Goal: Task Accomplishment & Management: Use online tool/utility

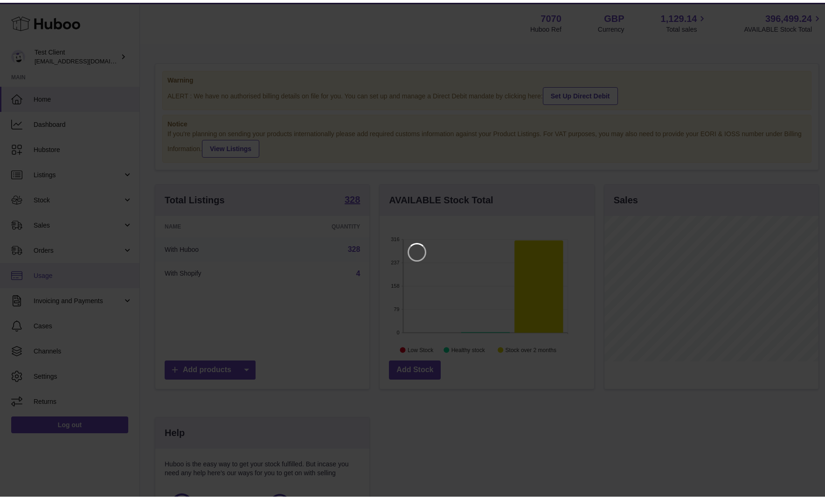
scroll to position [145, 214]
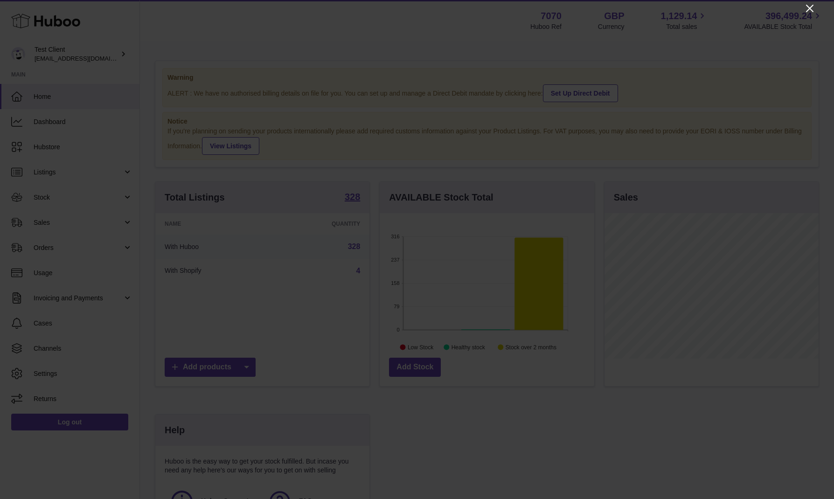
click at [806, 9] on icon "Close" at bounding box center [809, 8] width 11 height 11
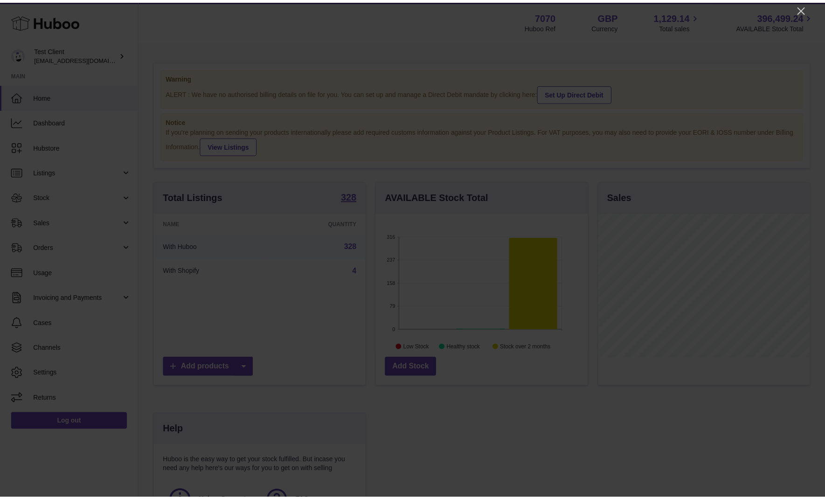
scroll to position [466125, 466060]
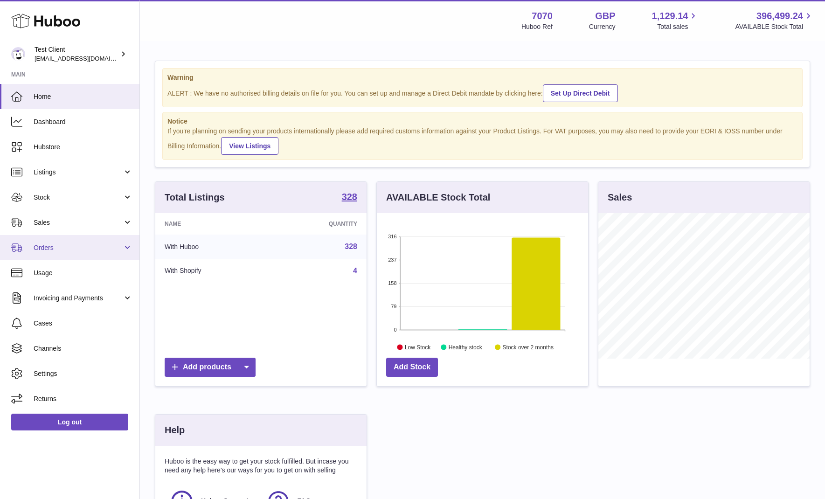
click at [31, 248] on link "Orders" at bounding box center [69, 247] width 139 height 25
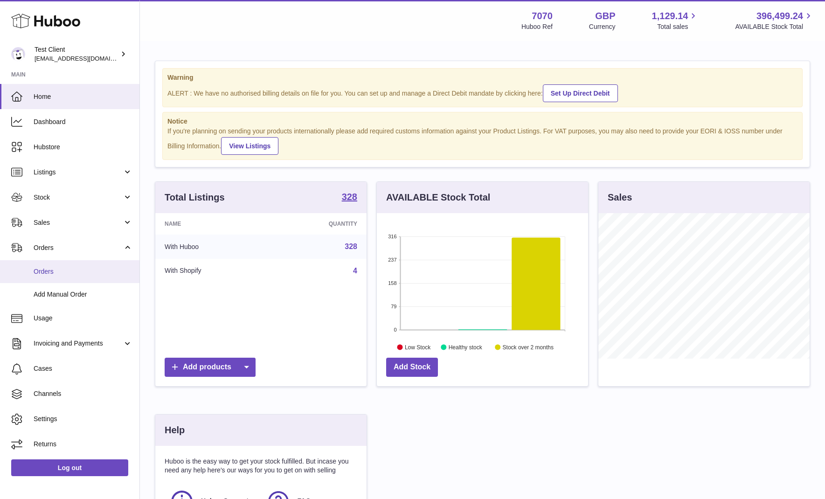
click at [42, 270] on span "Orders" at bounding box center [83, 271] width 99 height 9
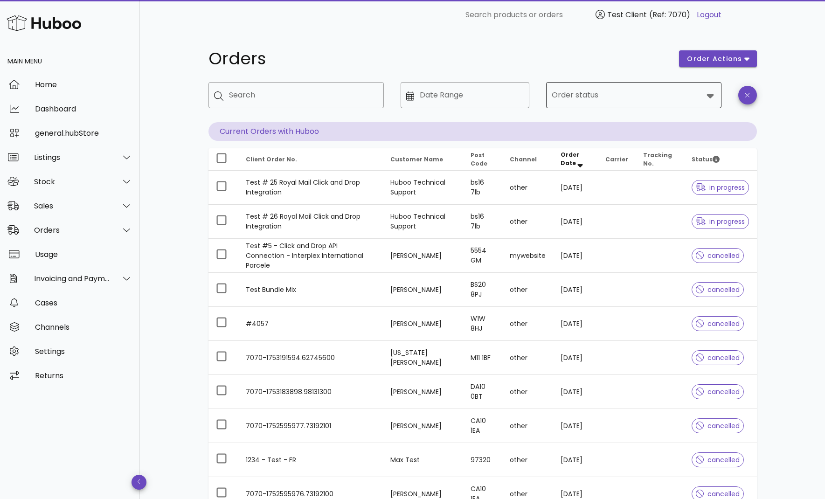
click at [662, 100] on input "Order status" at bounding box center [627, 95] width 151 height 15
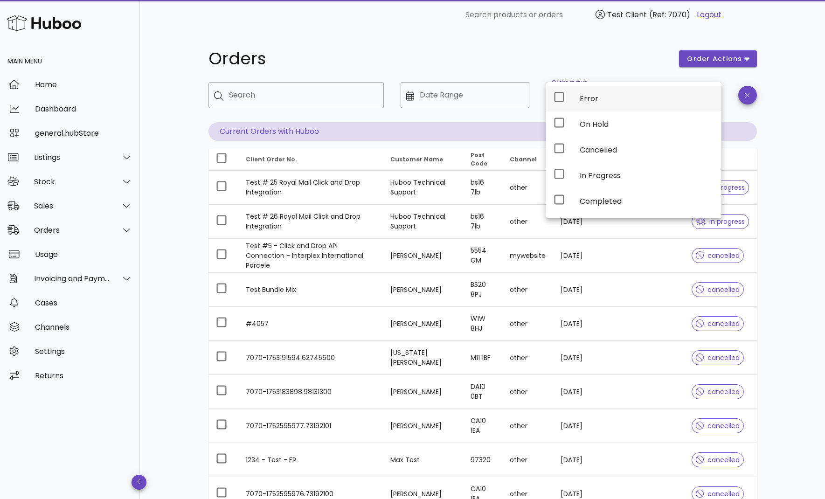
click at [556, 97] on icon at bounding box center [558, 96] width 11 height 11
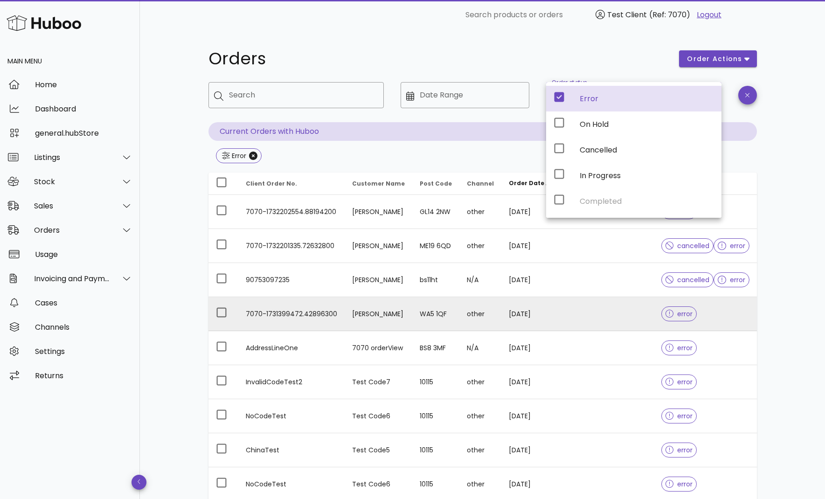
click at [410, 314] on td "Theresa Anderson" at bounding box center [379, 314] width 68 height 34
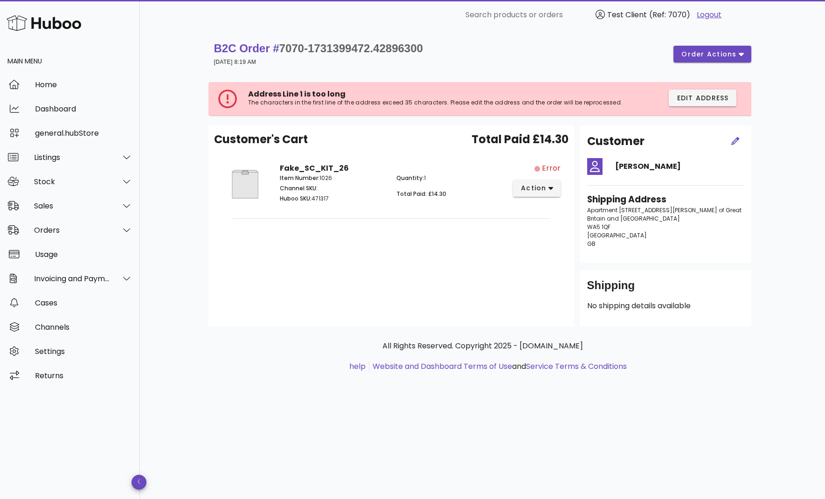
click at [703, 15] on link "Logout" at bounding box center [709, 14] width 25 height 11
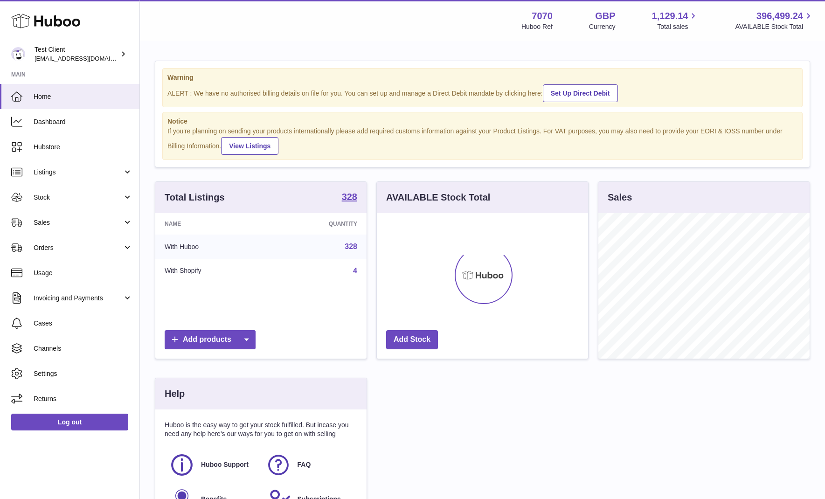
scroll to position [145, 211]
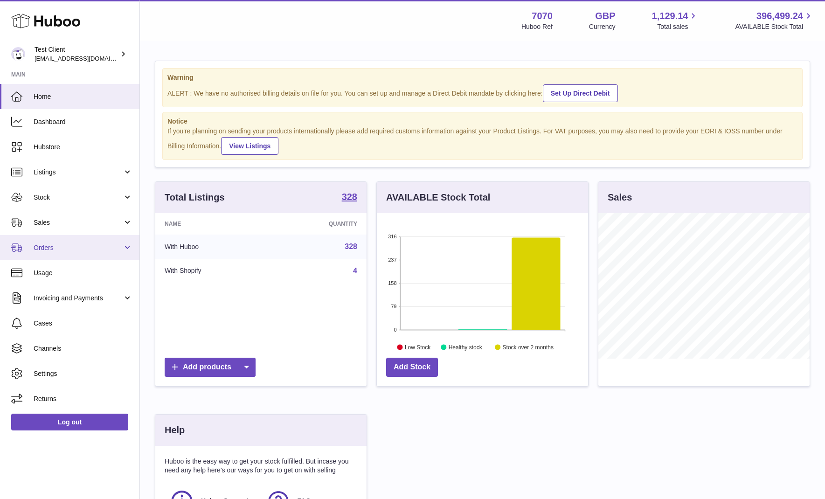
click at [50, 245] on span "Orders" at bounding box center [78, 247] width 89 height 9
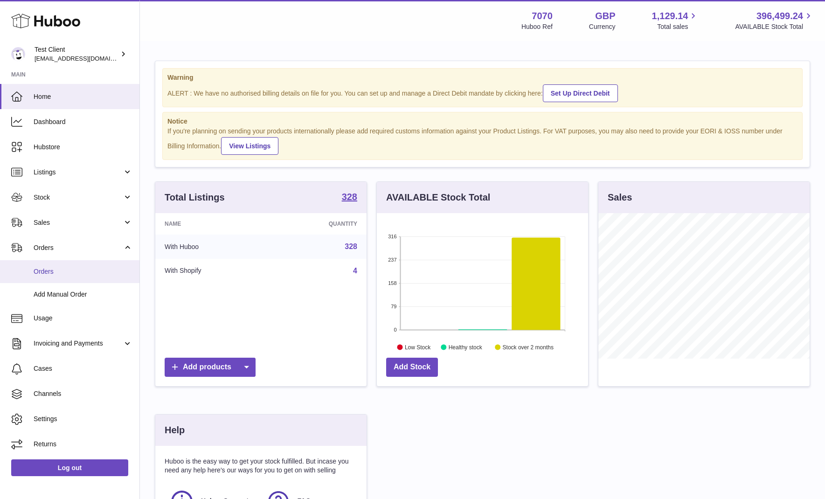
click at [56, 271] on span "Orders" at bounding box center [83, 271] width 99 height 9
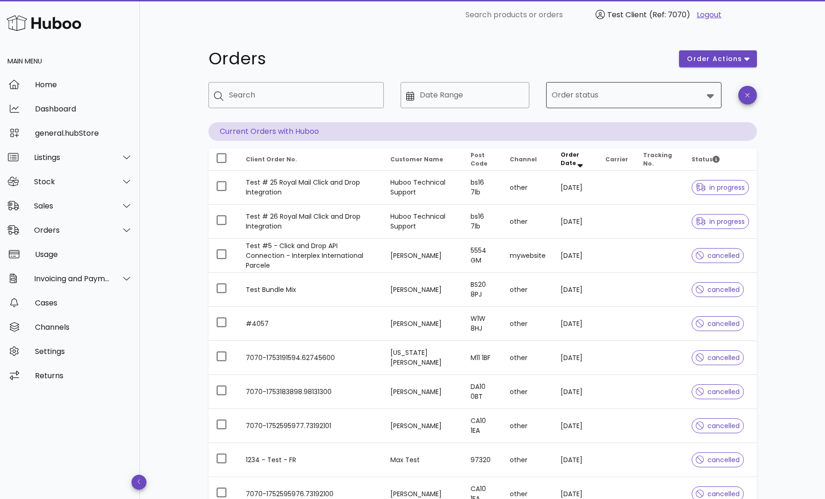
click at [582, 96] on input "Order status" at bounding box center [627, 95] width 151 height 15
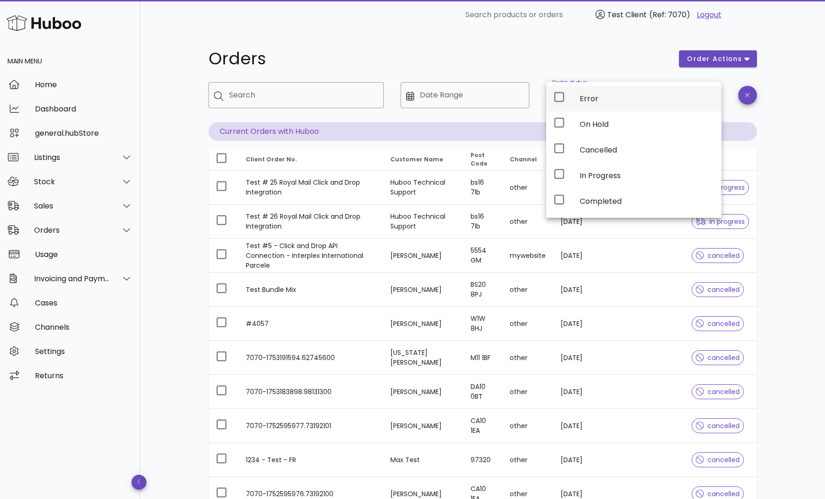
click at [562, 95] on icon at bounding box center [558, 96] width 11 height 11
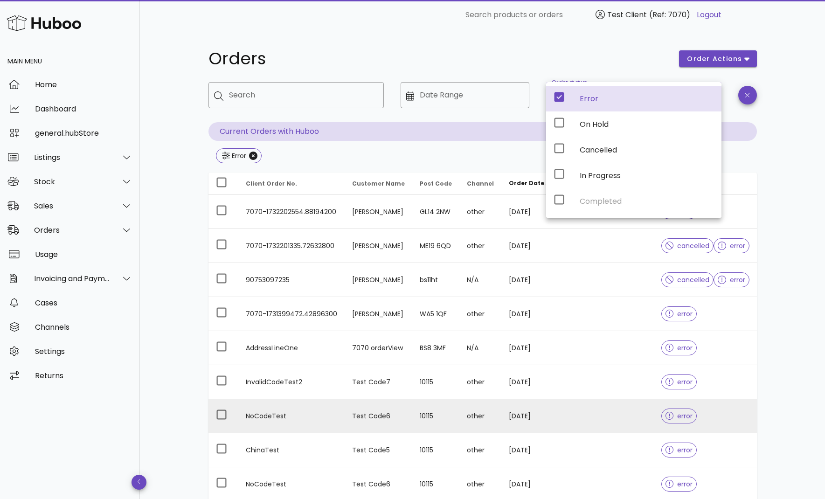
click at [512, 418] on td "[DATE]" at bounding box center [530, 416] width 59 height 34
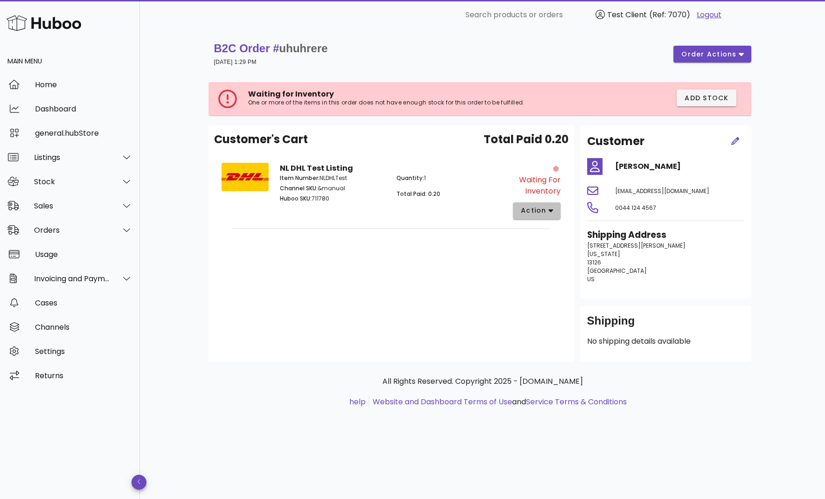
click at [526, 210] on span "action" at bounding box center [533, 211] width 26 height 10
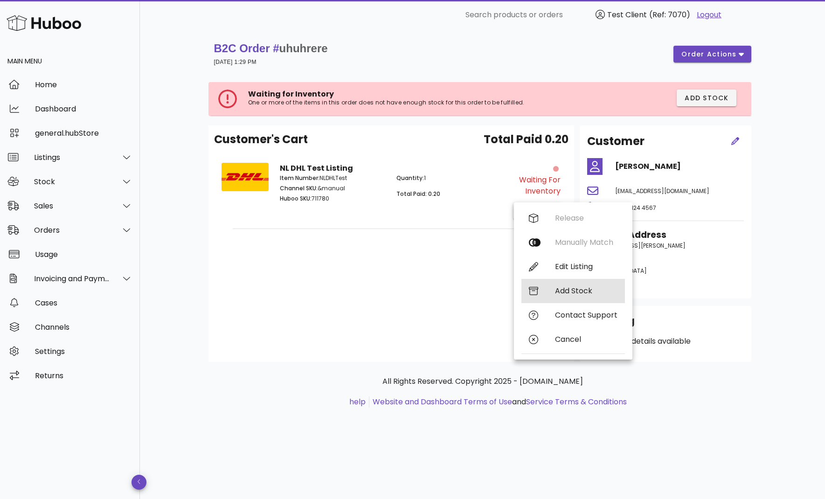
click at [564, 292] on div "Add Stock" at bounding box center [586, 290] width 62 height 9
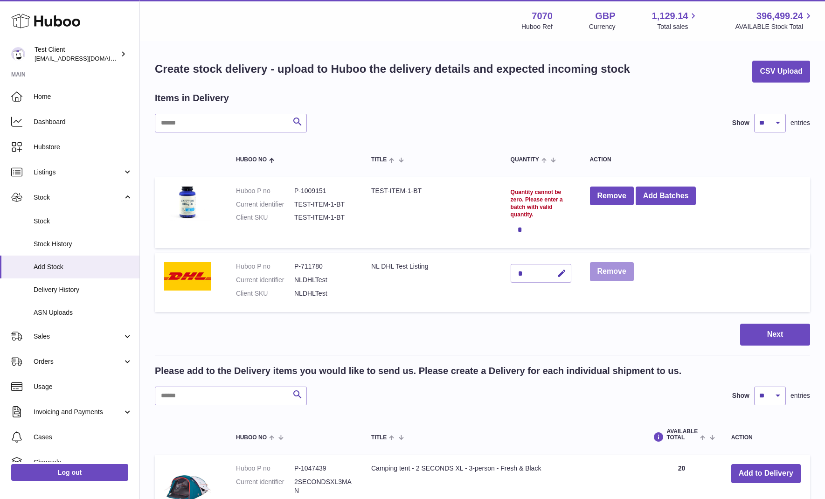
click at [604, 276] on button "Remove" at bounding box center [612, 271] width 44 height 19
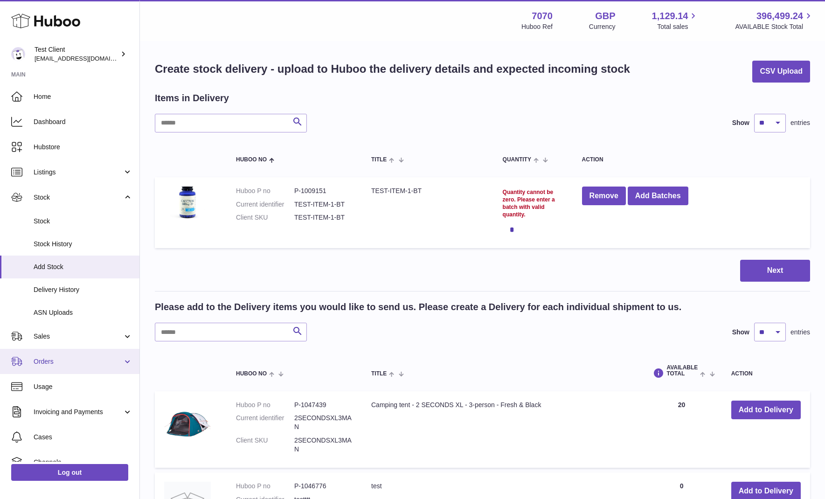
click at [49, 364] on span "Orders" at bounding box center [78, 361] width 89 height 9
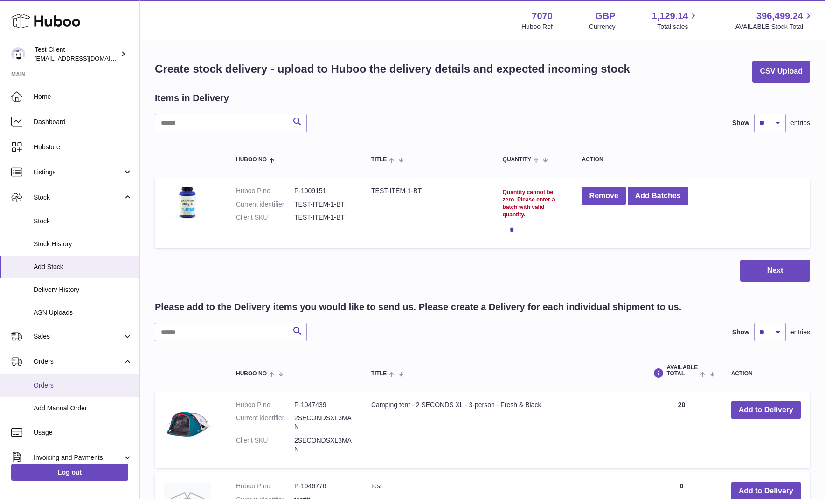
click at [53, 386] on span "Orders" at bounding box center [83, 385] width 99 height 9
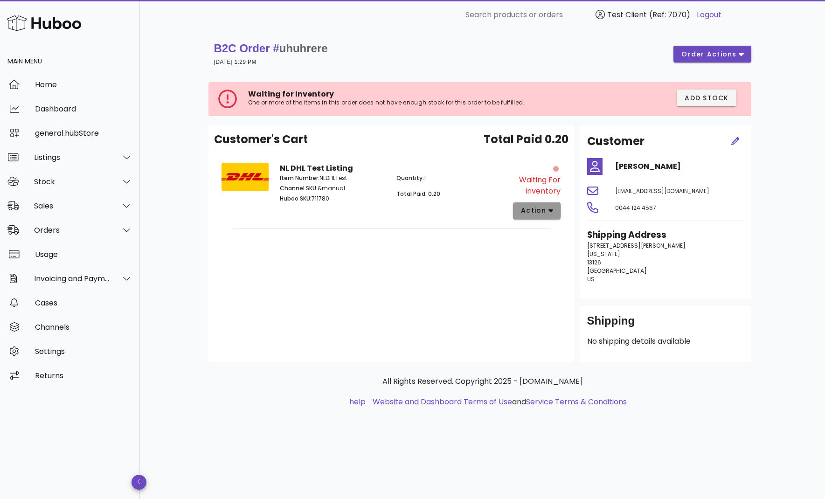
click at [534, 211] on span "action" at bounding box center [533, 211] width 26 height 10
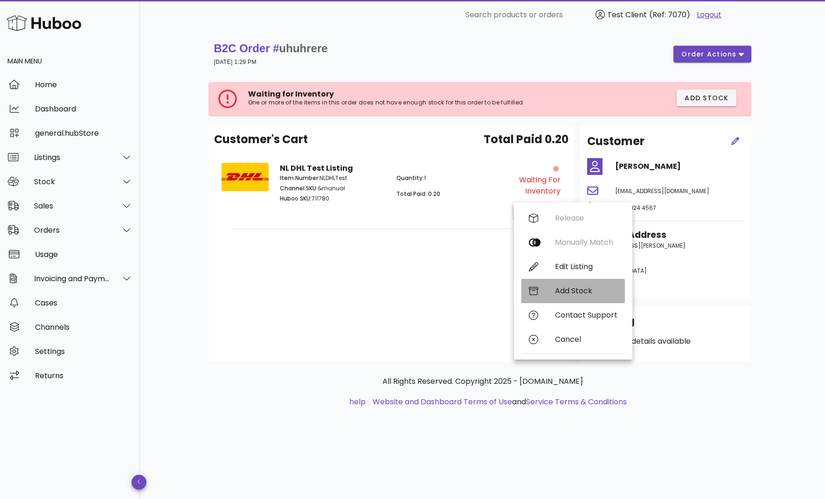
click at [563, 291] on div "Add Stock" at bounding box center [586, 290] width 62 height 9
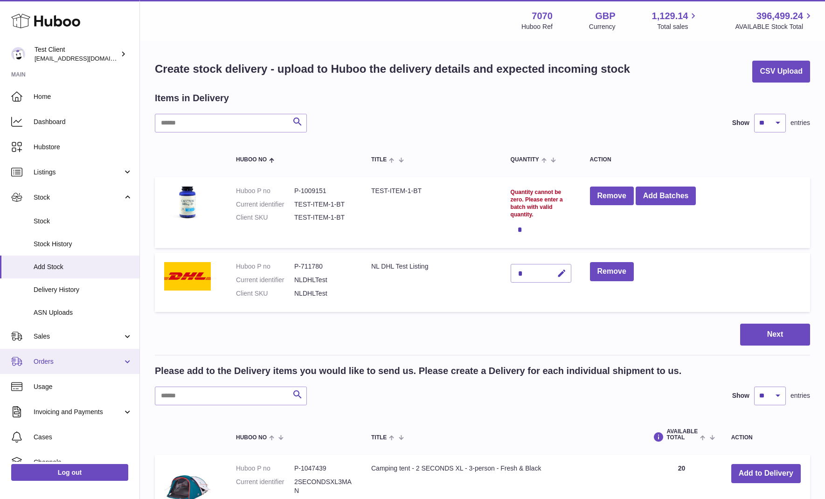
click at [52, 362] on span "Orders" at bounding box center [78, 361] width 89 height 9
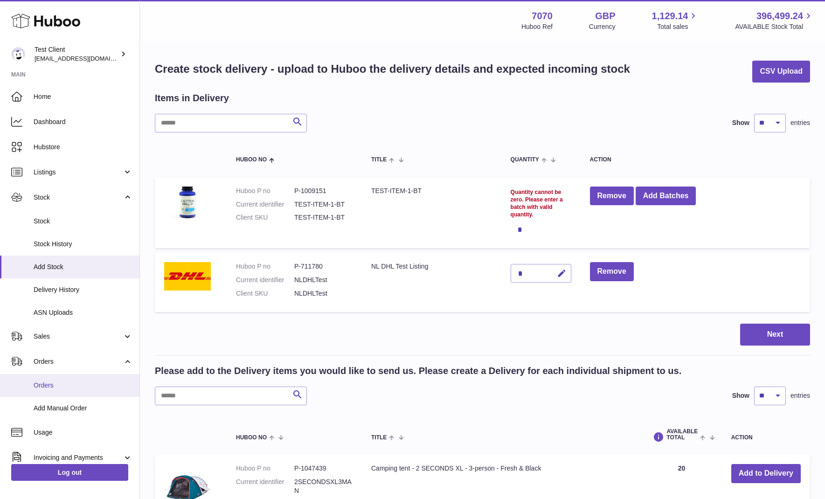
click at [54, 384] on span "Orders" at bounding box center [83, 385] width 99 height 9
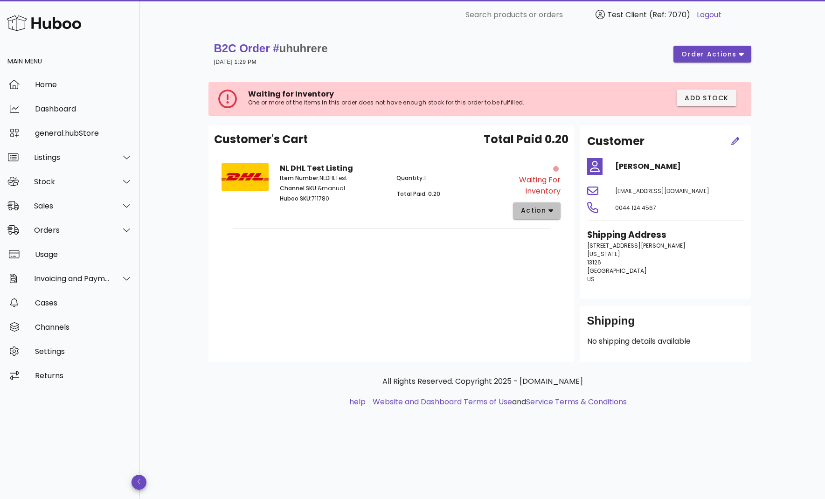
click at [532, 208] on span "action" at bounding box center [533, 211] width 26 height 10
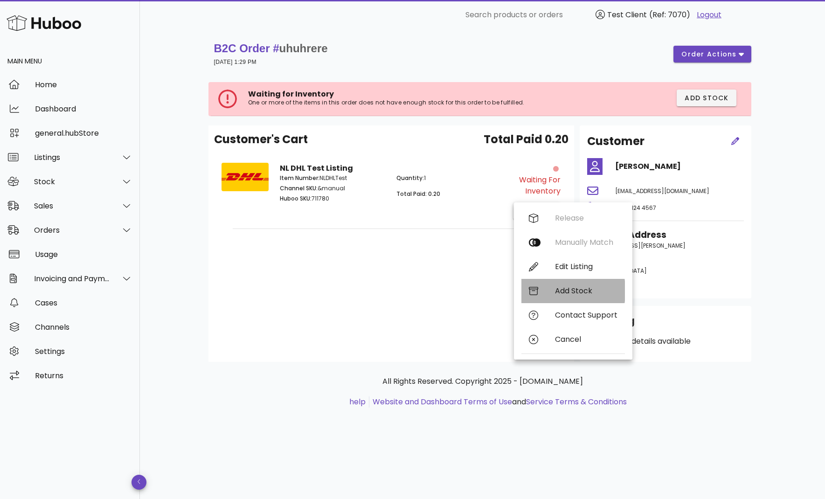
click at [548, 289] on div "Add Stock" at bounding box center [573, 291] width 104 height 24
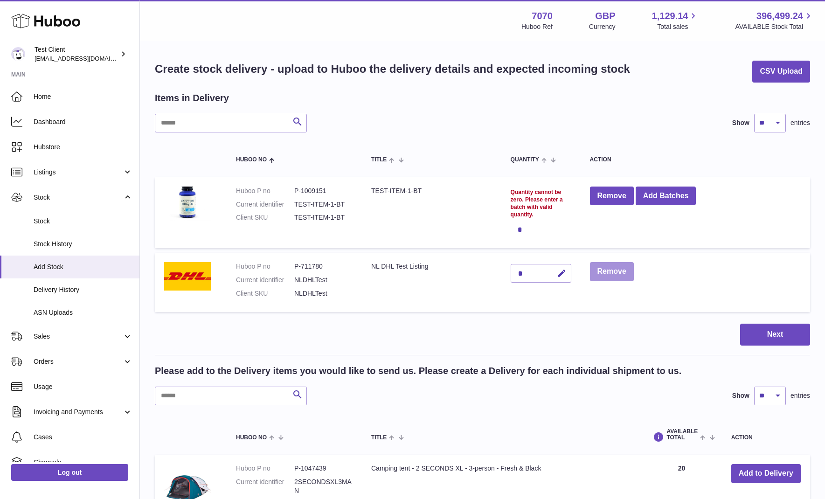
click at [607, 271] on button "Remove" at bounding box center [612, 271] width 44 height 19
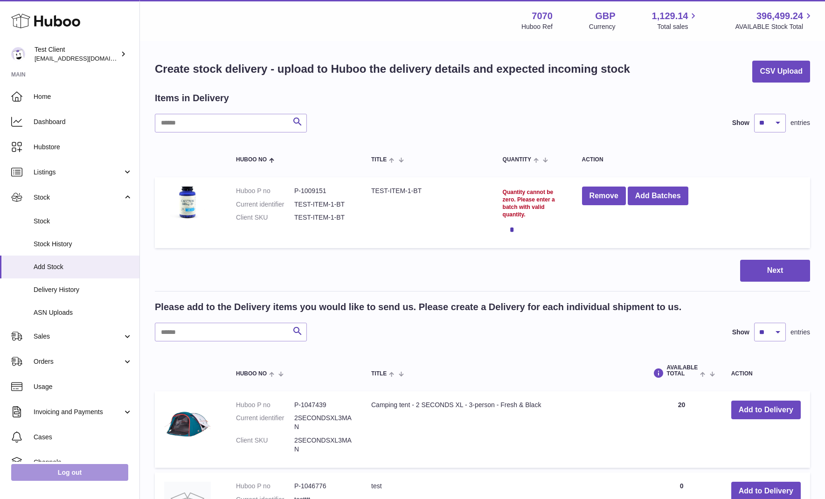
click at [66, 472] on link "Log out" at bounding box center [69, 472] width 117 height 17
